Goal: Task Accomplishment & Management: Manage account settings

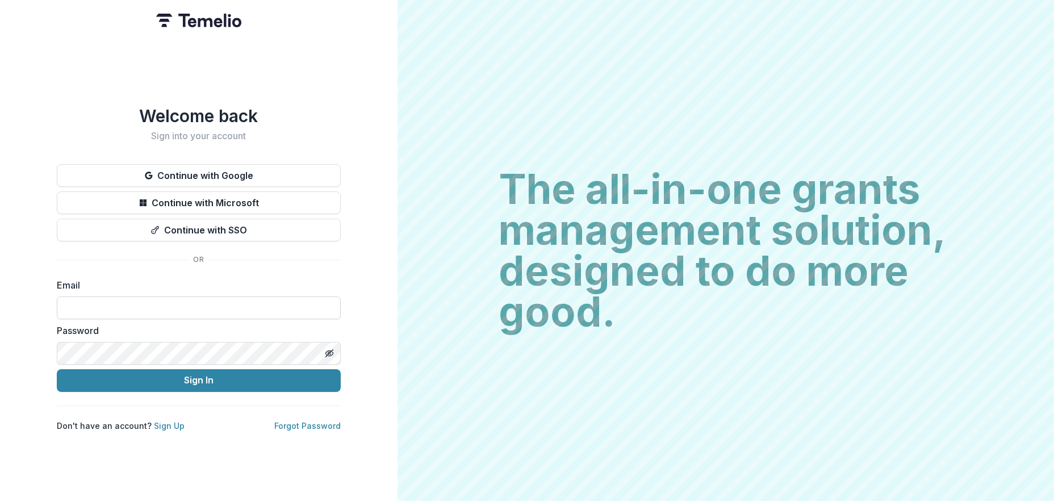
click at [129, 303] on input at bounding box center [199, 307] width 284 height 23
type input "**********"
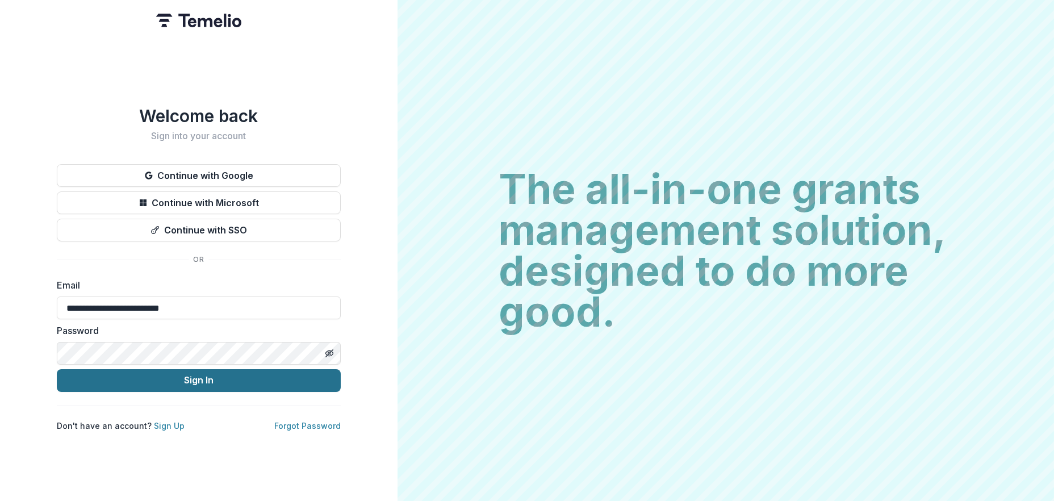
click at [182, 370] on button "Sign In" at bounding box center [199, 380] width 284 height 23
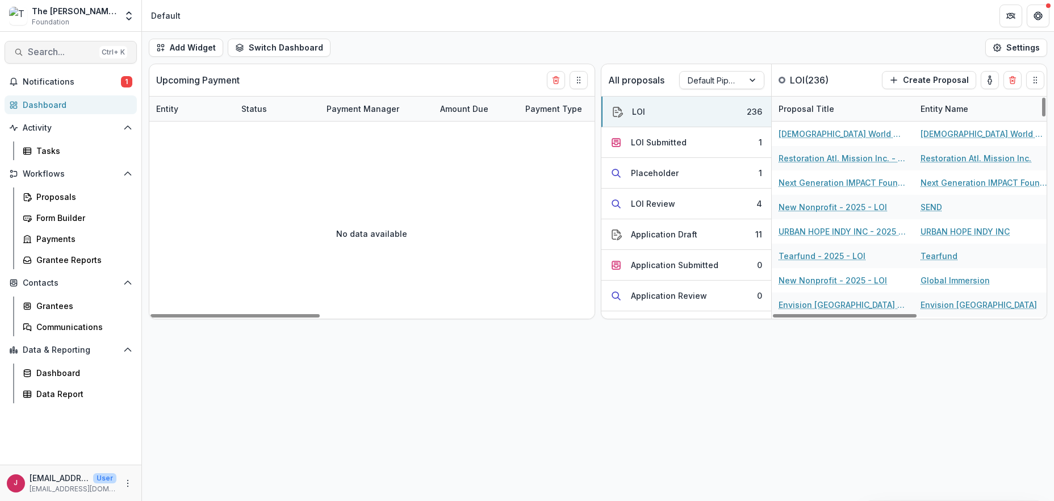
click at [63, 51] on span "Search..." at bounding box center [61, 52] width 67 height 11
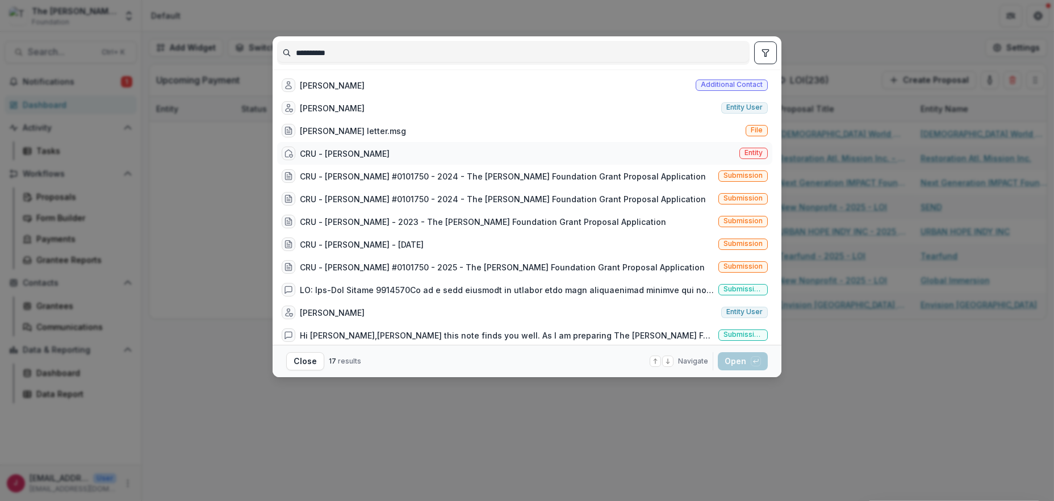
type input "**********"
click at [360, 151] on div "CRU - Sam Morrow" at bounding box center [345, 154] width 90 height 12
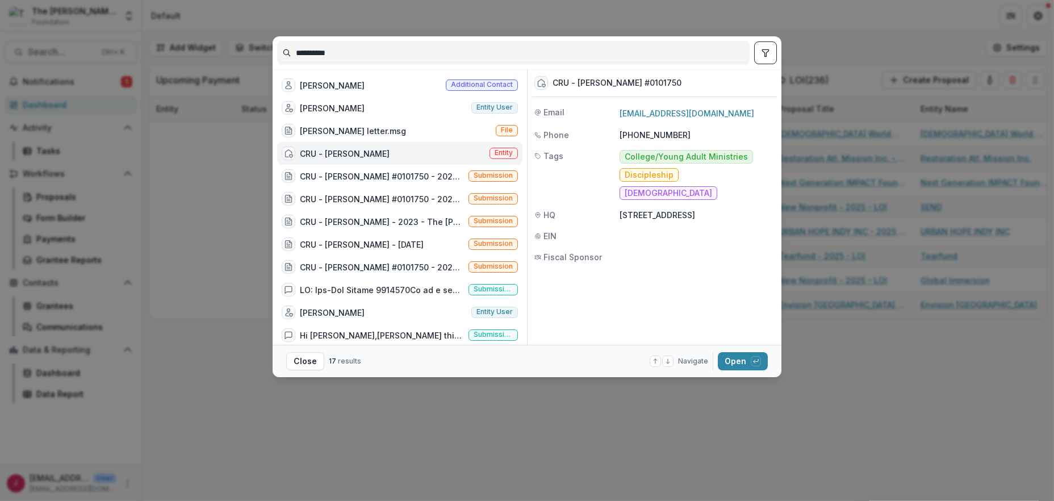
click at [360, 151] on div "CRU - Sam Morrow" at bounding box center [345, 154] width 90 height 12
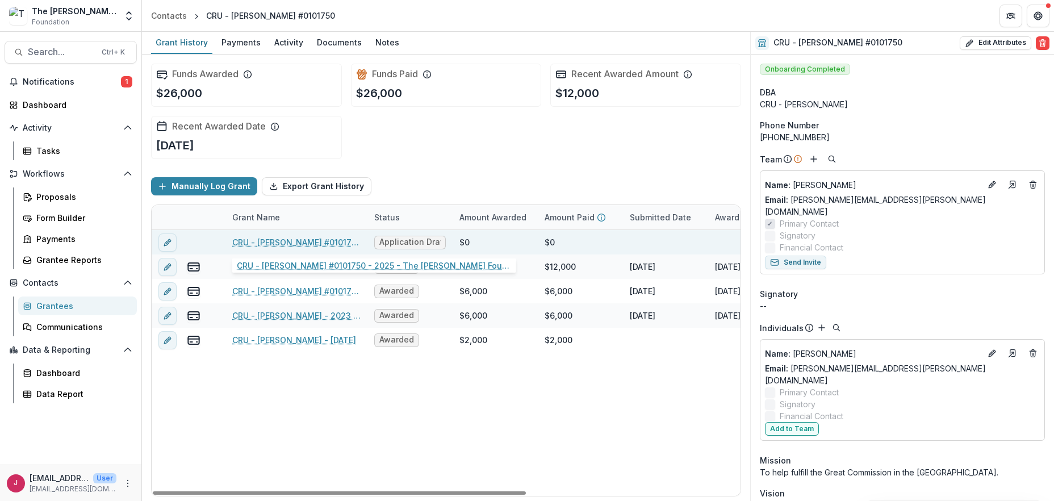
click at [268, 240] on link "CRU - Sam Morrow #0101750 - 2025 - The Bolick Foundation Grant Proposal Applica…" at bounding box center [296, 242] width 128 height 12
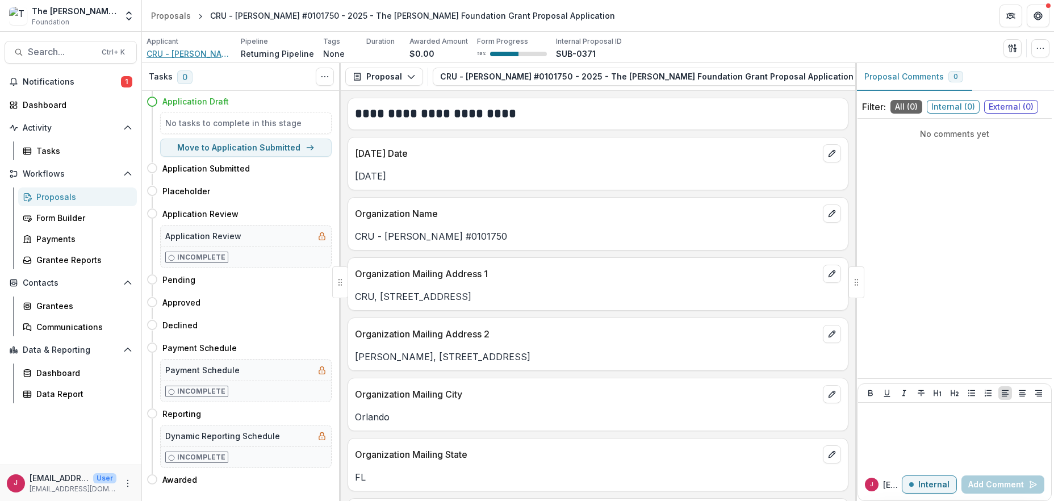
click at [193, 52] on span "CRU - Sam Morrow #0101750" at bounding box center [189, 54] width 85 height 12
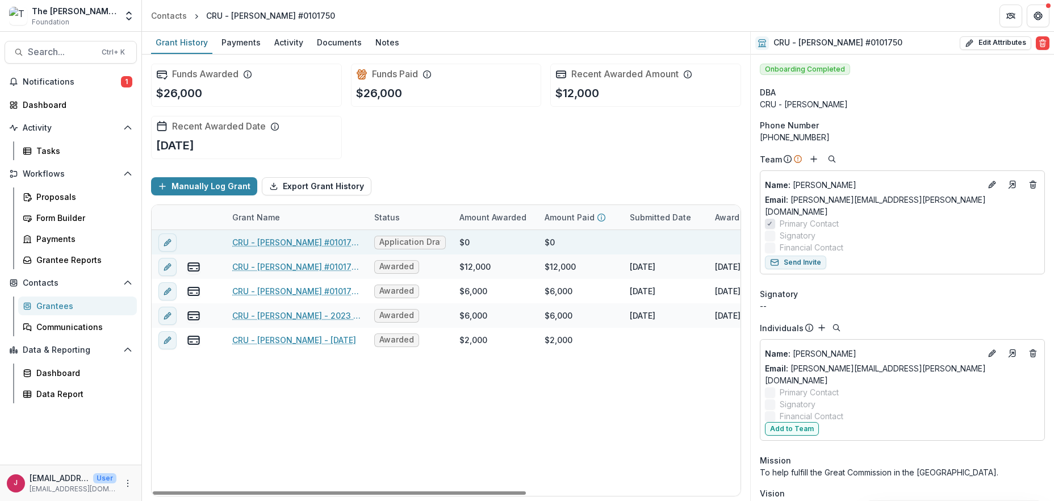
click at [307, 240] on link "CRU - Sam Morrow #0101750 - 2025 - The Bolick Foundation Grant Proposal Applica…" at bounding box center [296, 242] width 128 height 12
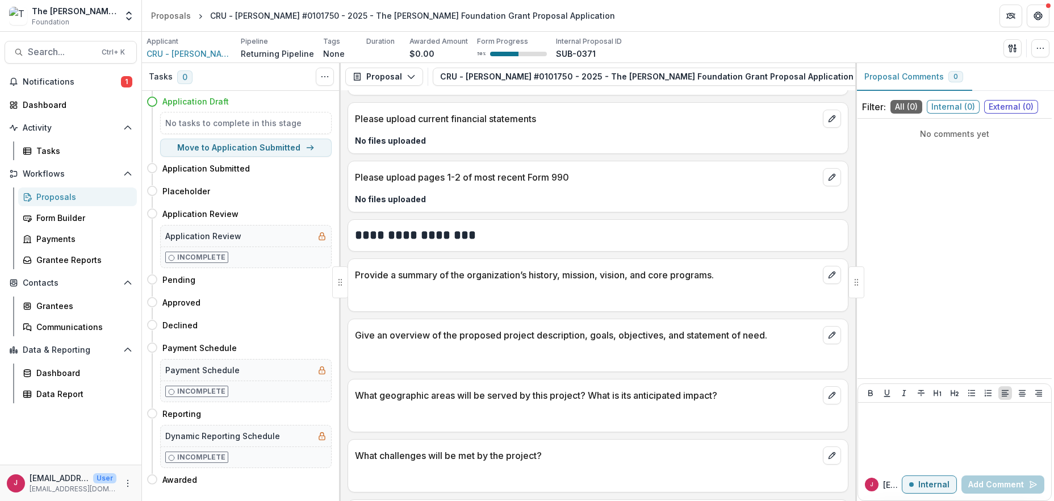
scroll to position [1363, 0]
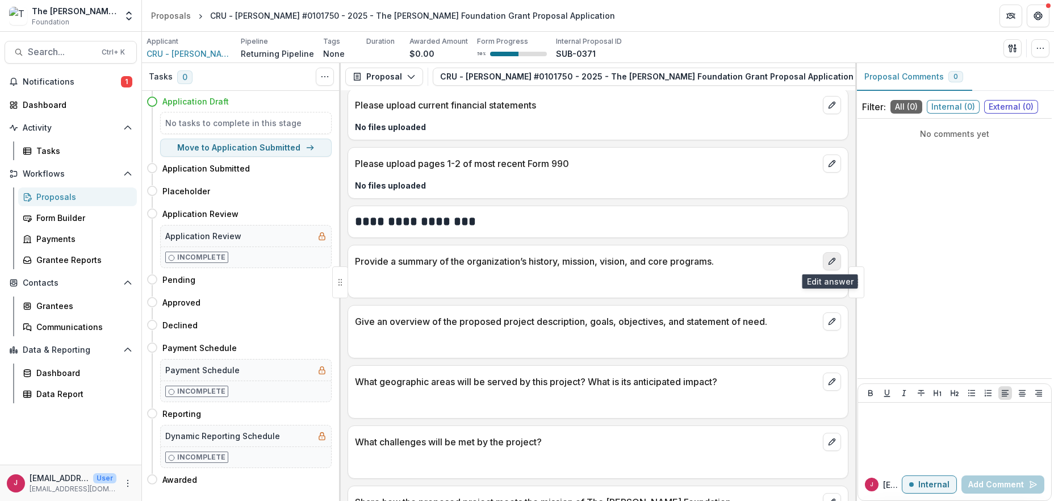
click at [831, 259] on icon "edit" at bounding box center [832, 261] width 6 height 6
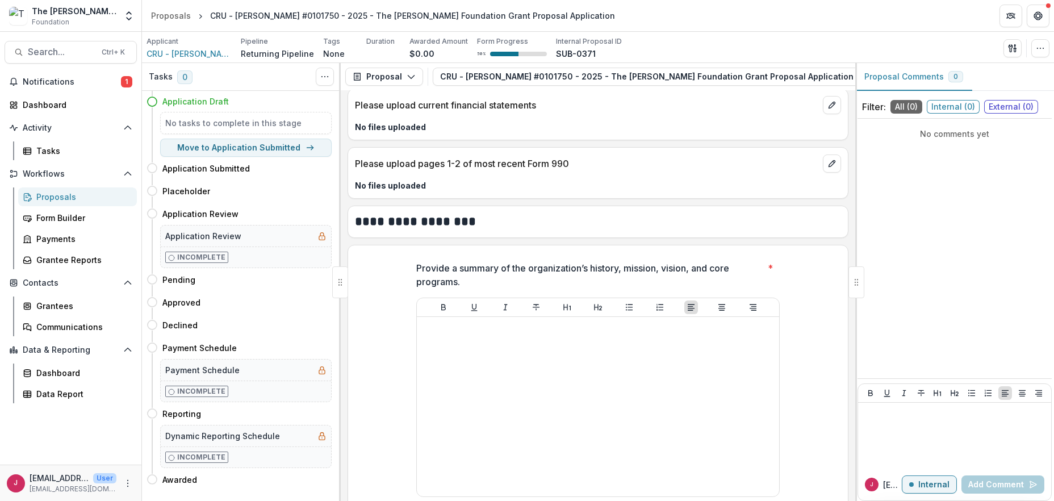
click at [831, 259] on div "Provide a summary of the organization’s history, mission, vision, and core prog…" at bounding box center [598, 386] width 500 height 268
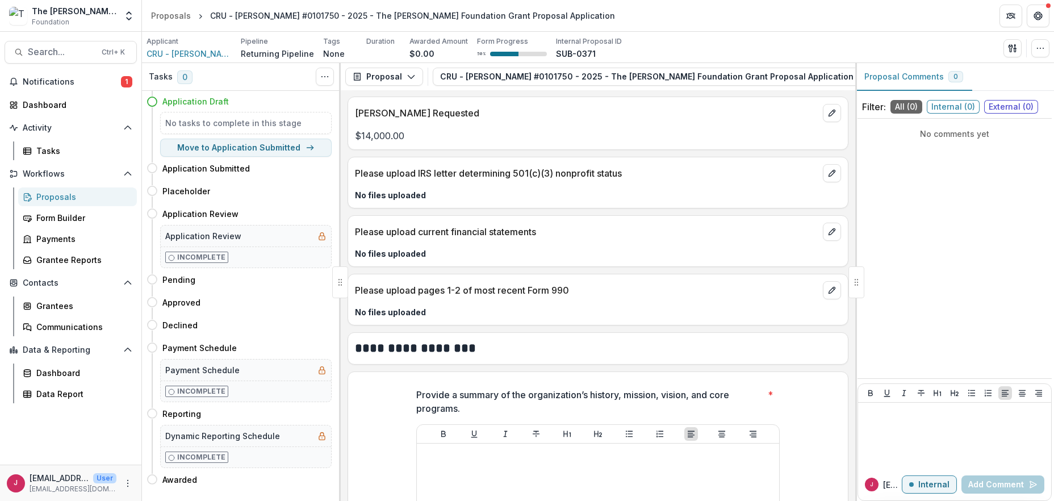
scroll to position [1211, 0]
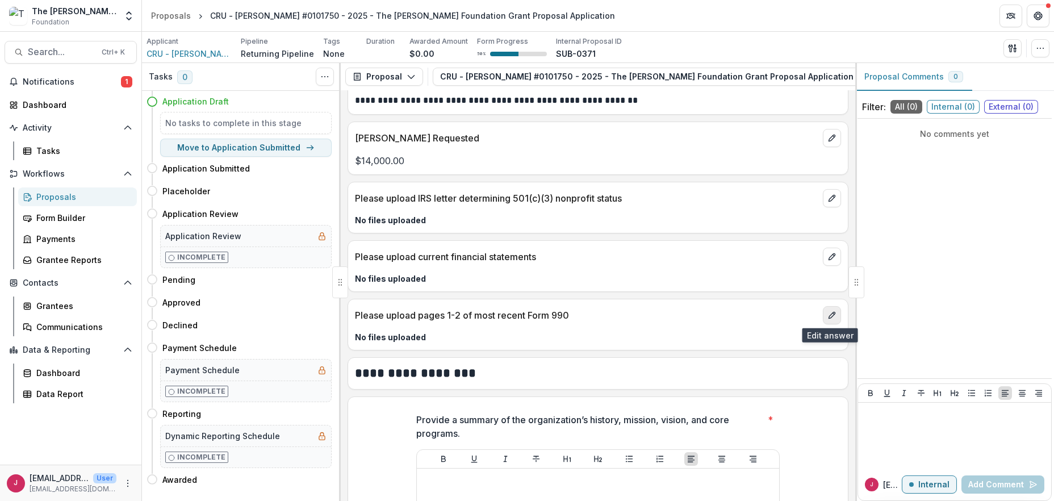
click at [829, 314] on icon "edit" at bounding box center [832, 315] width 6 height 6
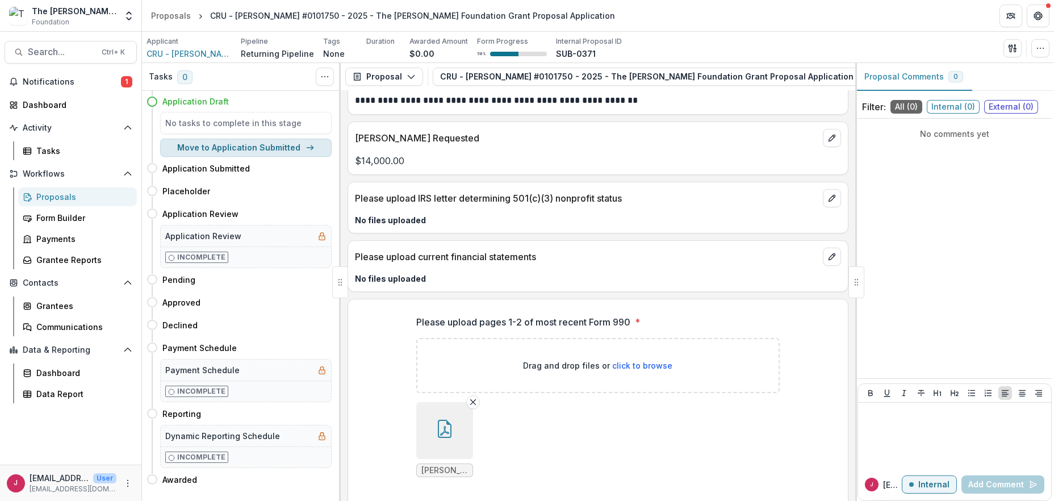
click at [262, 147] on button "Move to Application Submitted" at bounding box center [246, 148] width 172 height 18
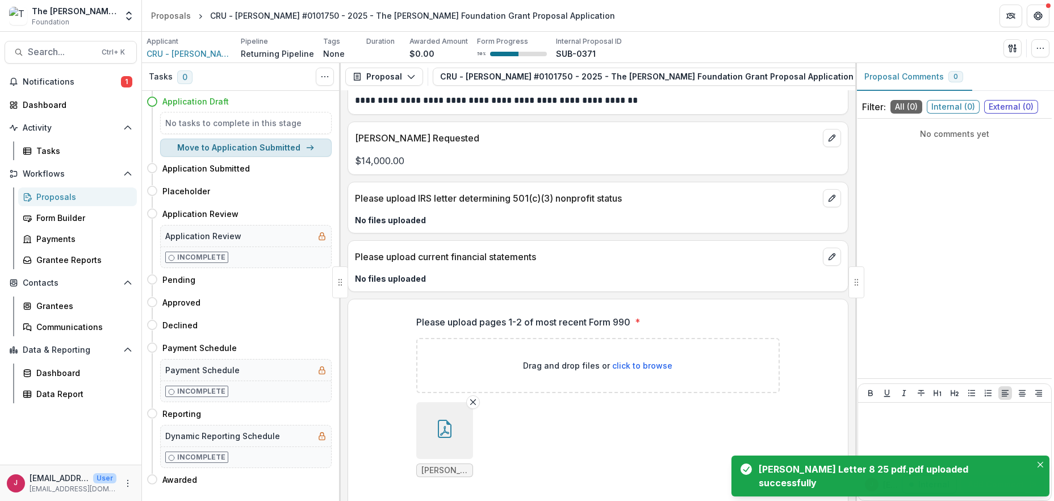
select select "**********"
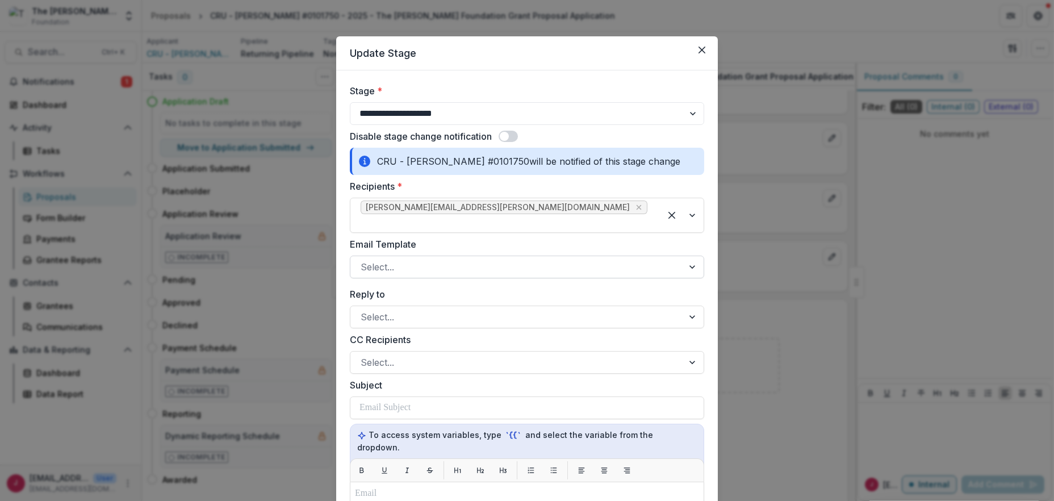
click at [409, 259] on div at bounding box center [517, 267] width 312 height 16
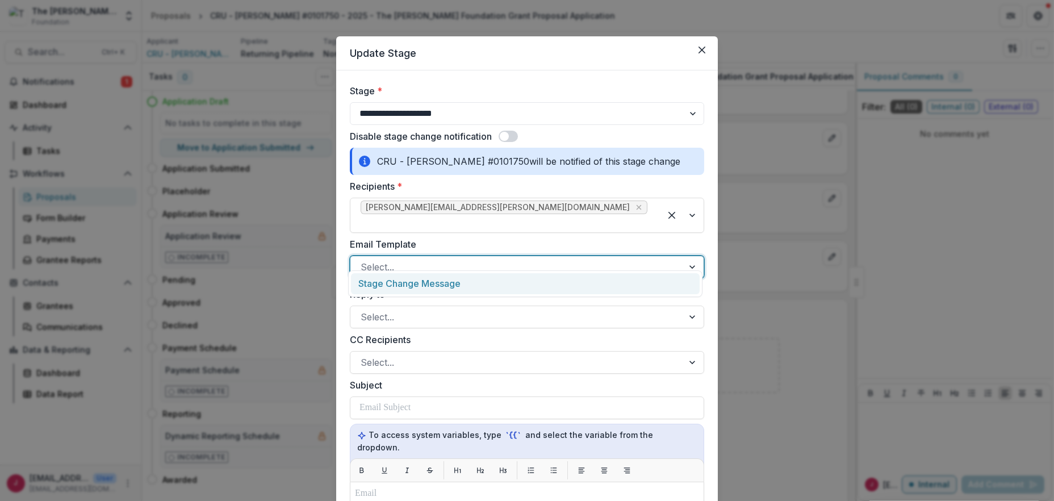
click at [416, 279] on div "Stage Change Message" at bounding box center [525, 283] width 349 height 21
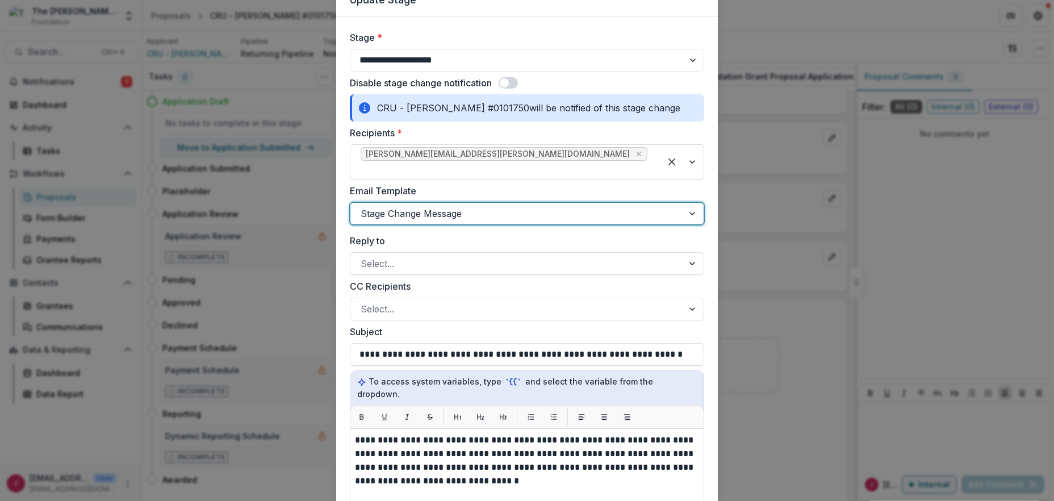
scroll to position [76, 0]
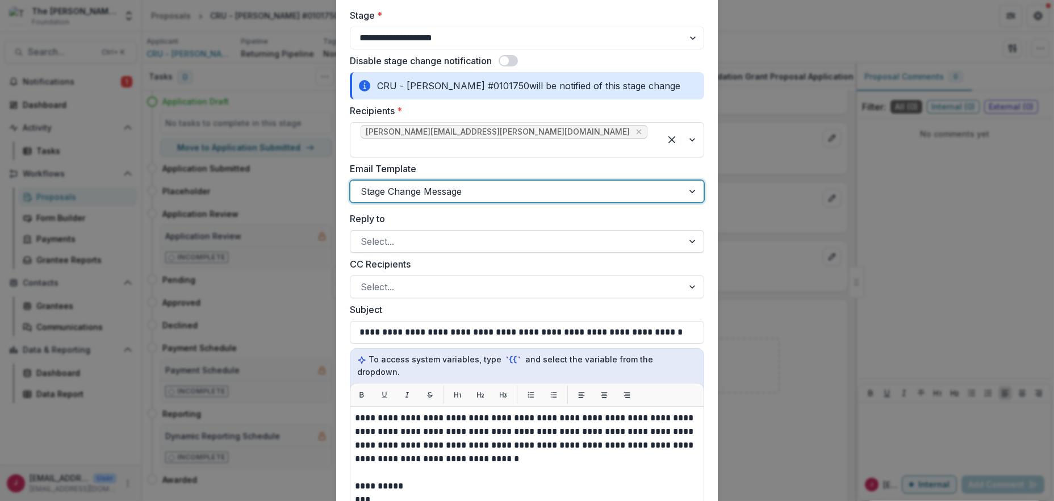
click at [469, 233] on div at bounding box center [517, 241] width 312 height 16
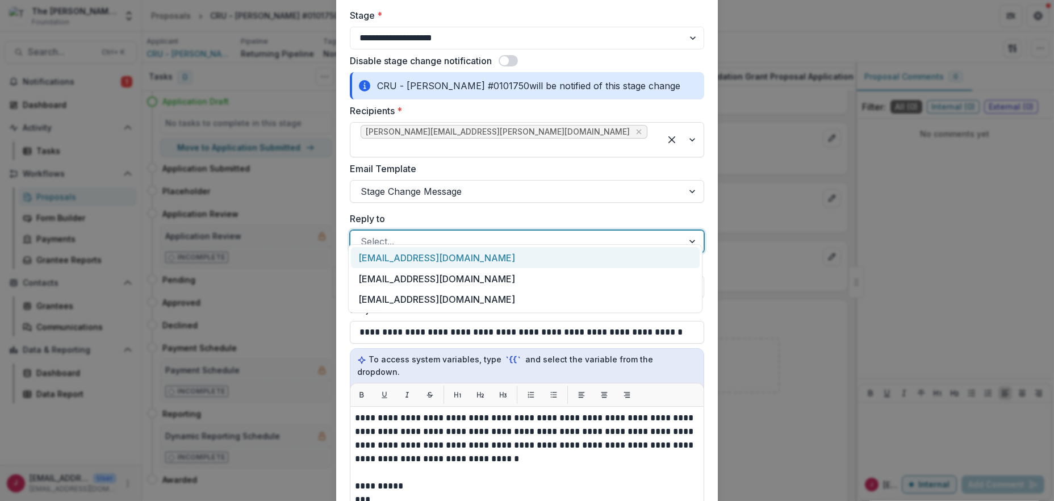
click at [430, 258] on div "[EMAIL_ADDRESS][DOMAIN_NAME]" at bounding box center [525, 257] width 349 height 21
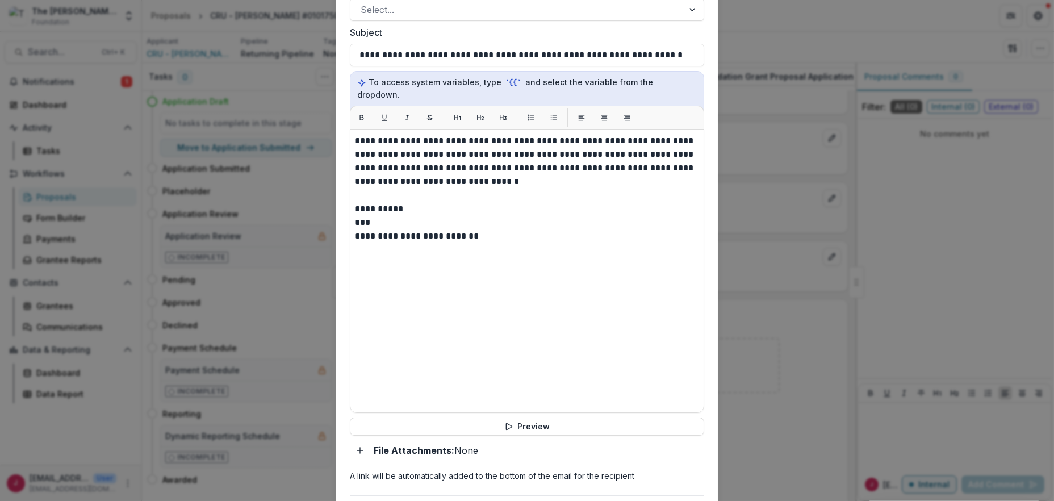
scroll to position [437, 0]
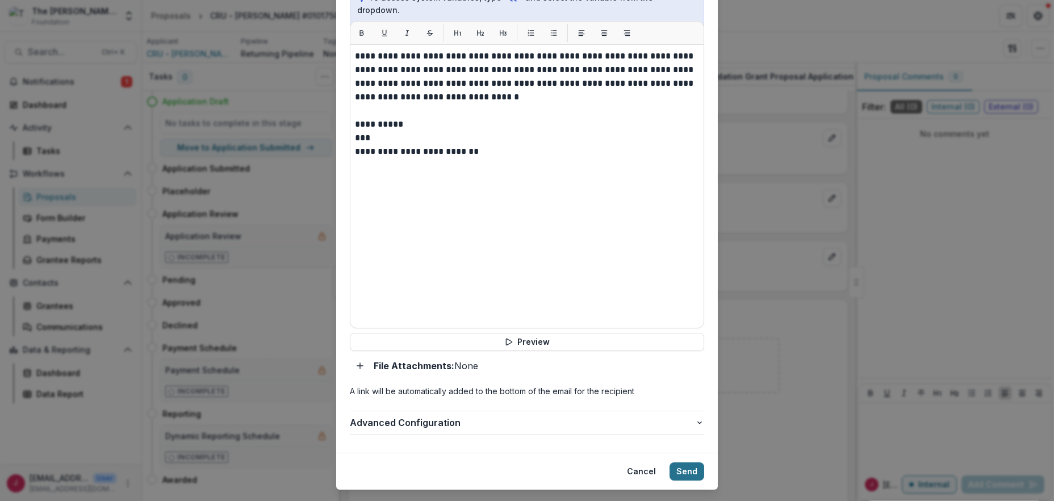
click at [689, 462] on button "Send" at bounding box center [687, 471] width 35 height 18
